Goal: Find specific page/section: Find specific page/section

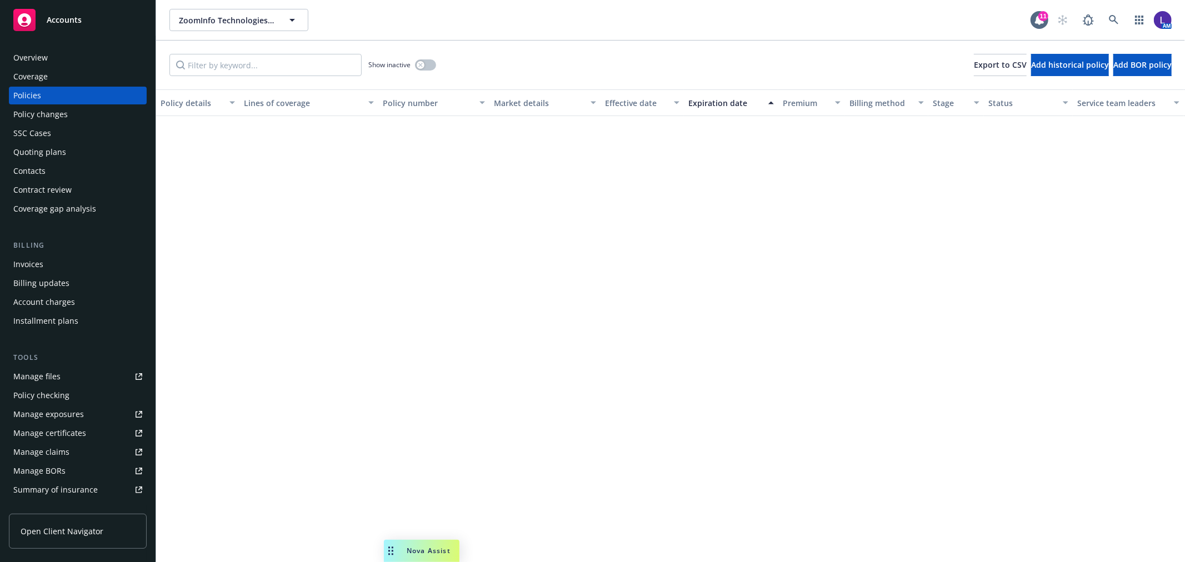
scroll to position [585, 0]
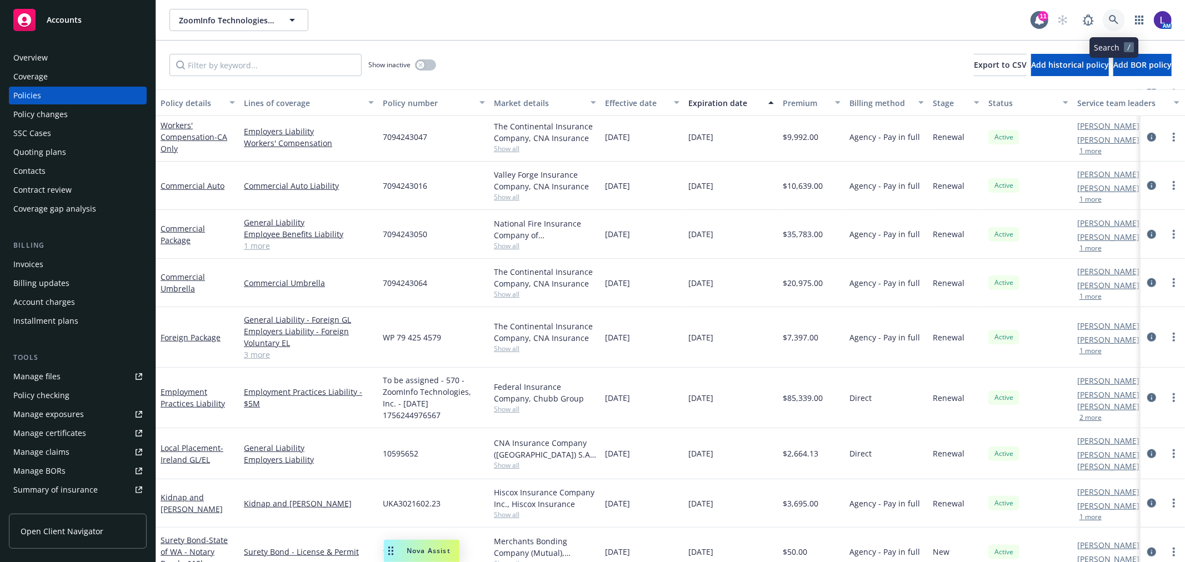
click at [1111, 18] on icon at bounding box center [1113, 20] width 10 height 10
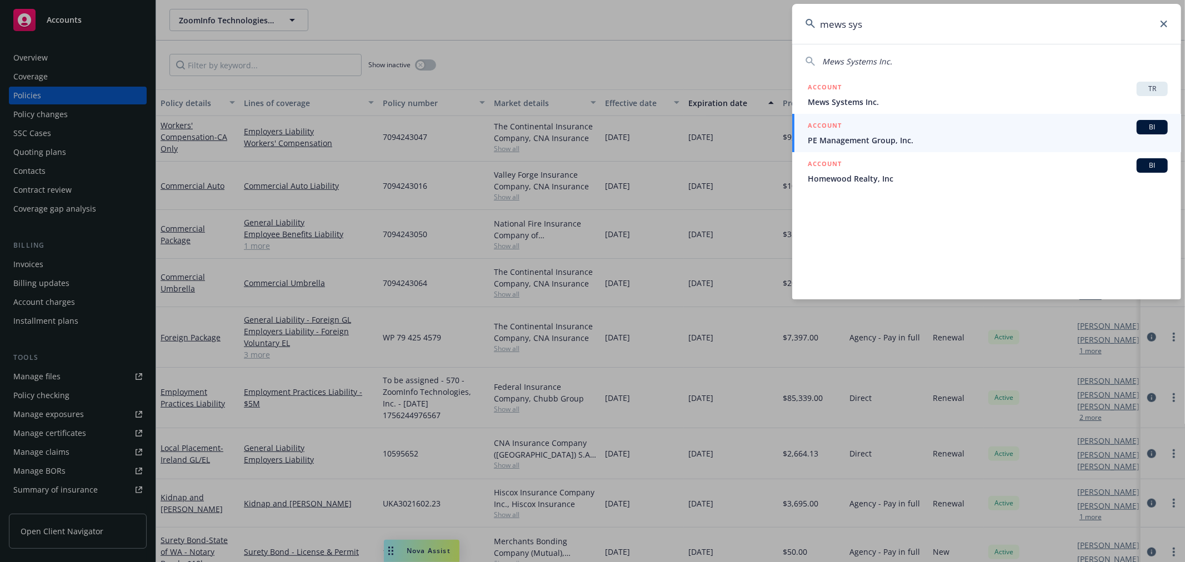
drag, startPoint x: 862, startPoint y: 34, endPoint x: 789, endPoint y: 24, distance: 73.9
click at [789, 24] on div "mews sys Mews Systems Inc. ACCOUNT TR Mews Systems Inc. ACCOUNT BI PE Managemen…" at bounding box center [592, 281] width 1185 height 562
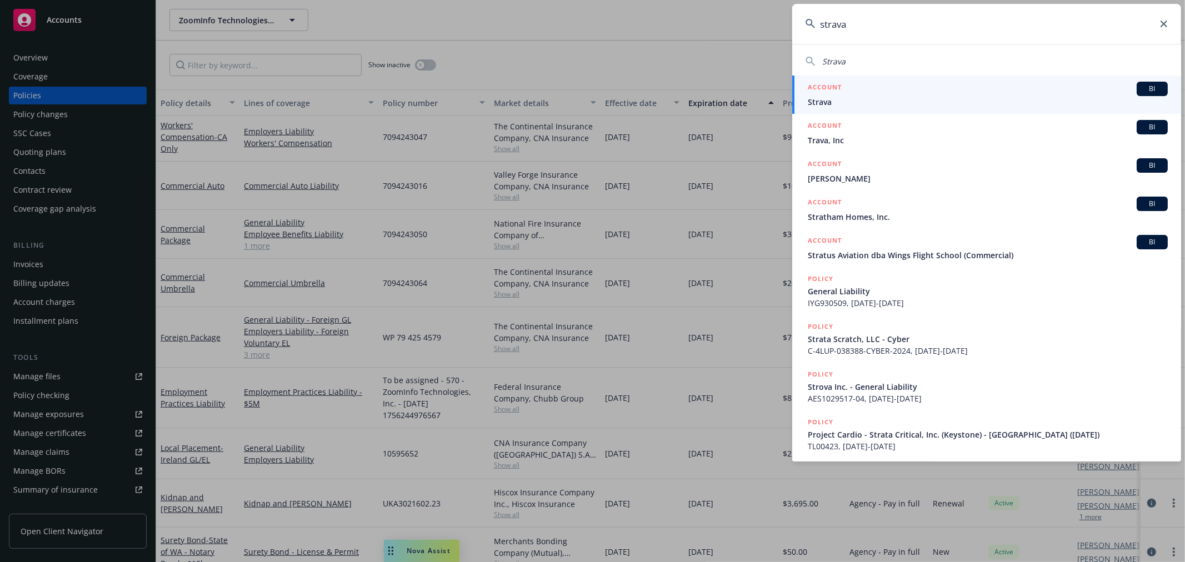
type input "strava"
click at [851, 102] on span "Strava" at bounding box center [987, 102] width 360 height 12
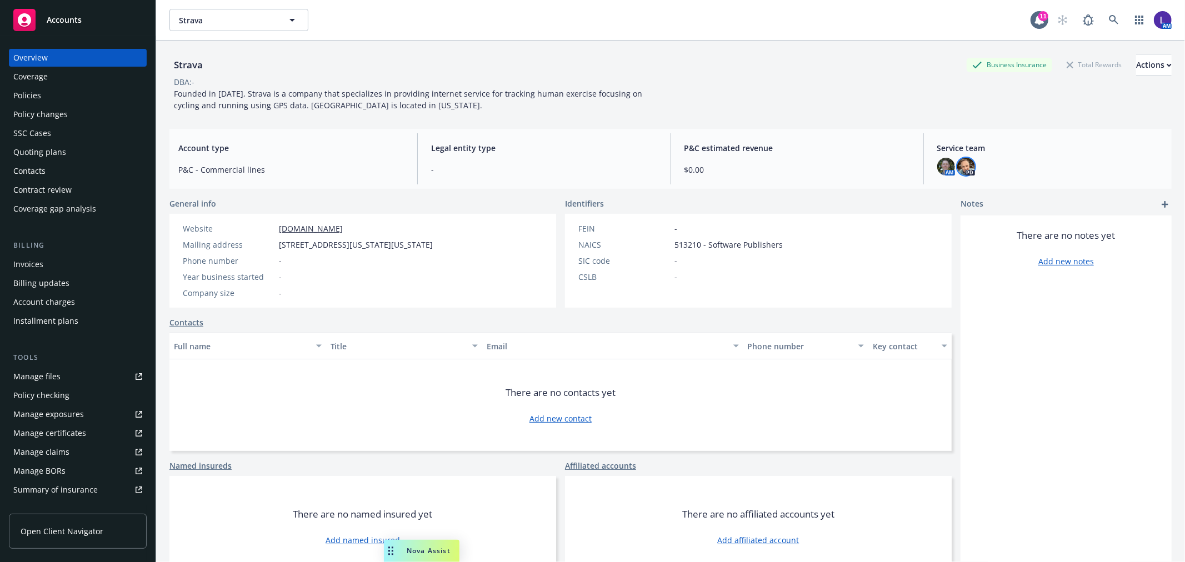
click at [958, 167] on img at bounding box center [966, 167] width 18 height 18
click at [937, 163] on img at bounding box center [946, 167] width 18 height 18
click at [52, 93] on div "Policies" at bounding box center [77, 96] width 129 height 18
